Goal: Transaction & Acquisition: Purchase product/service

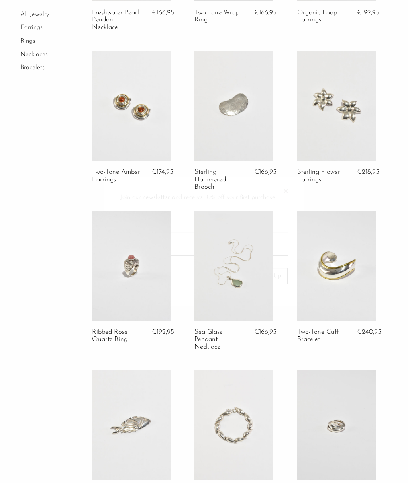
scroll to position [186, 0]
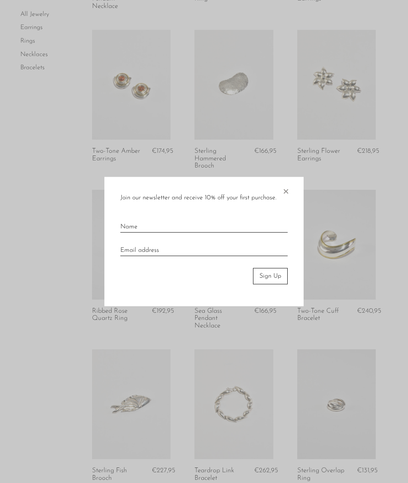
click at [289, 190] on span "×" at bounding box center [285, 189] width 8 height 25
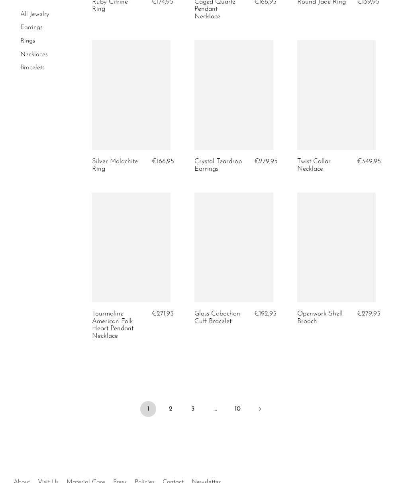
scroll to position [1584, 0]
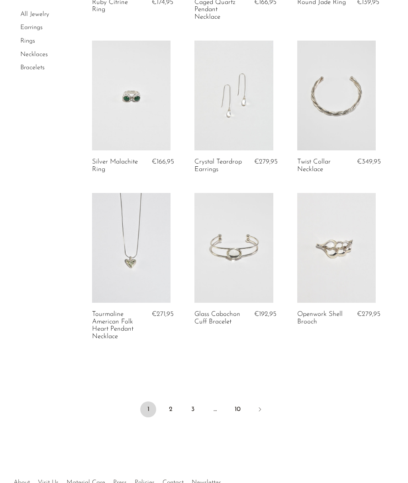
click at [46, 25] on li "Earrings" at bounding box center [50, 29] width 60 height 14
click at [42, 28] on link "Earrings" at bounding box center [31, 28] width 22 height 6
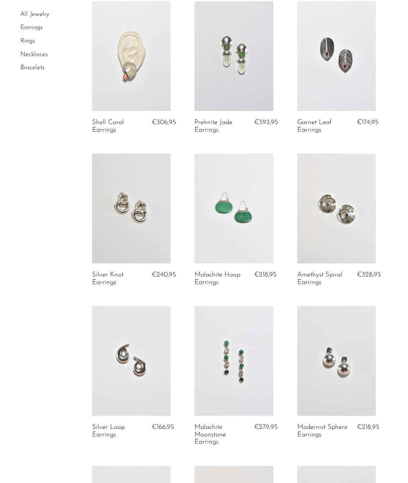
scroll to position [999, 0]
click at [151, 220] on link at bounding box center [131, 208] width 78 height 110
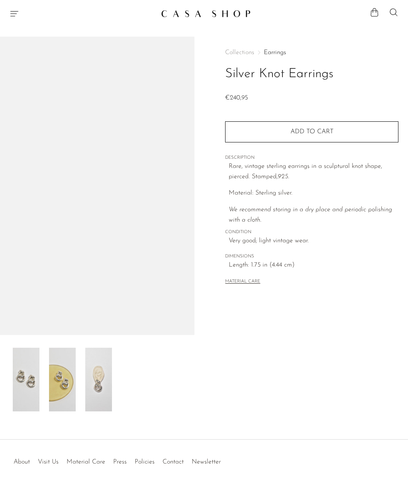
click at [146, 229] on img at bounding box center [97, 186] width 194 height 299
